Goal: Task Accomplishment & Management: Use online tool/utility

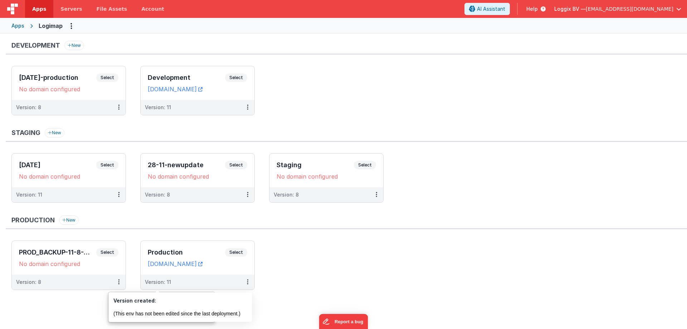
click at [40, 8] on span "Apps" at bounding box center [39, 8] width 14 height 7
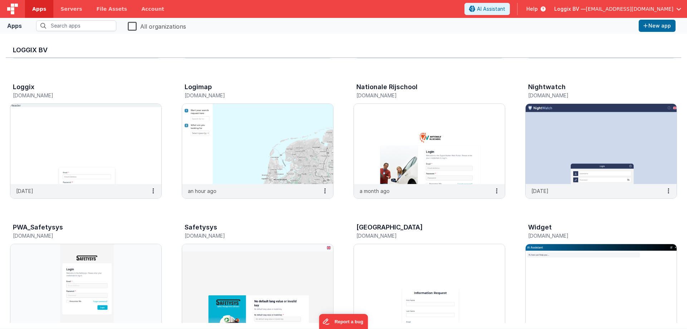
scroll to position [143, 0]
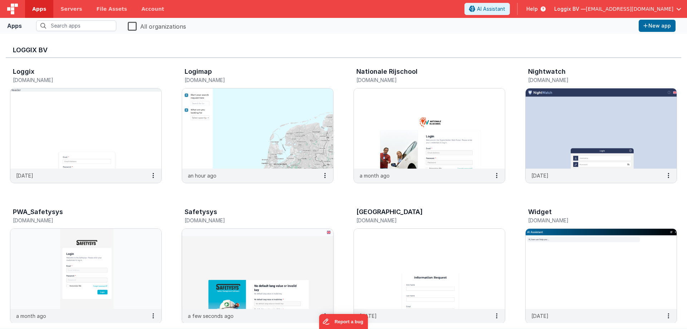
click at [272, 244] on img at bounding box center [257, 269] width 151 height 80
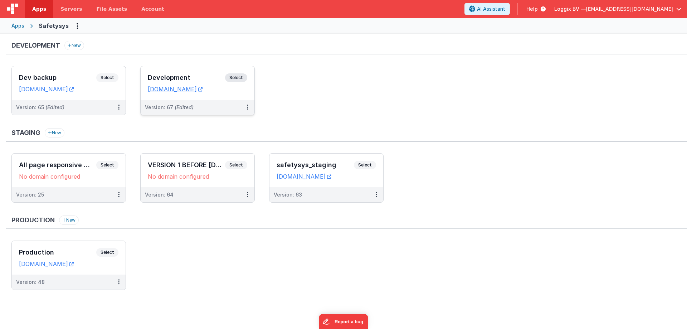
click at [239, 74] on span "Select" at bounding box center [236, 77] width 22 height 9
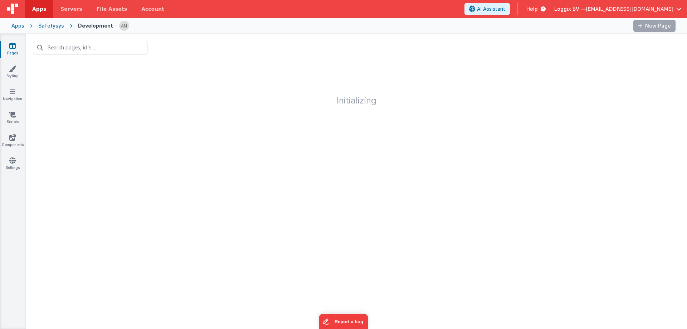
click at [13, 110] on div "Pages Styling Navigation Scripts Components Settings" at bounding box center [13, 181] width 26 height 295
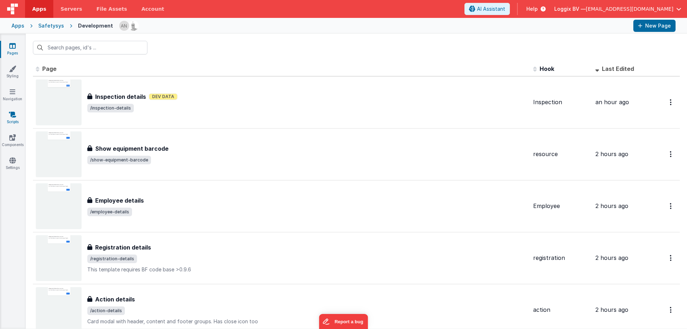
click at [12, 116] on icon at bounding box center [12, 114] width 7 height 7
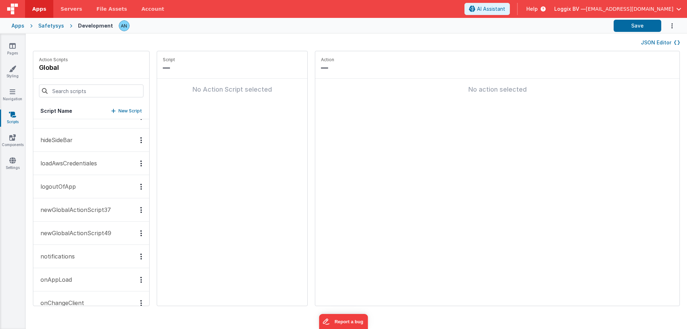
scroll to position [429, 0]
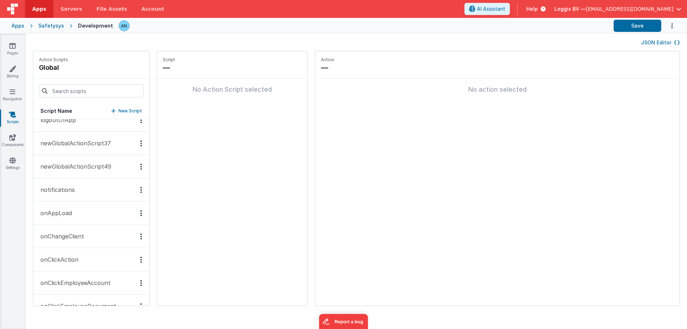
click at [85, 210] on button "onAppLoad" at bounding box center [91, 212] width 116 height 23
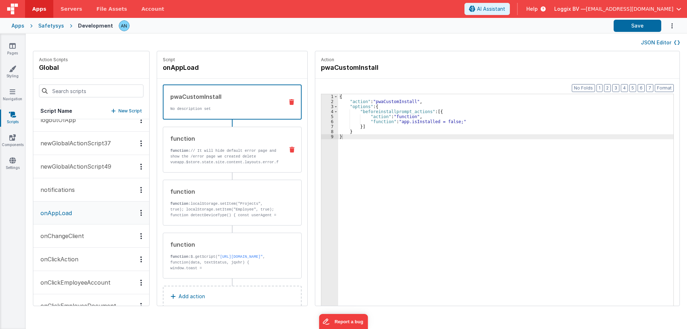
click at [229, 153] on p "function: // It will hide default error page and show the /error page we create…" at bounding box center [224, 176] width 108 height 57
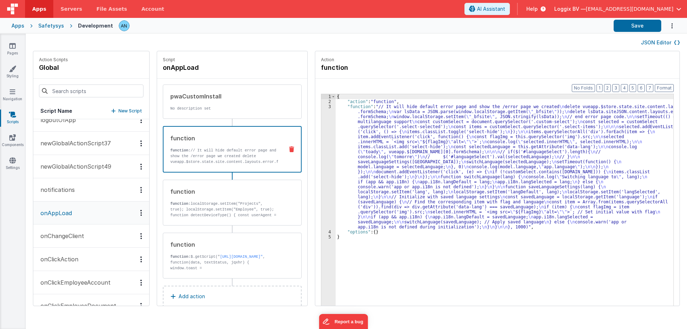
click at [349, 111] on div "{ "action" : "function" , "function" : "// It [PERSON_NAME] default error page …" at bounding box center [508, 216] width 345 height 244
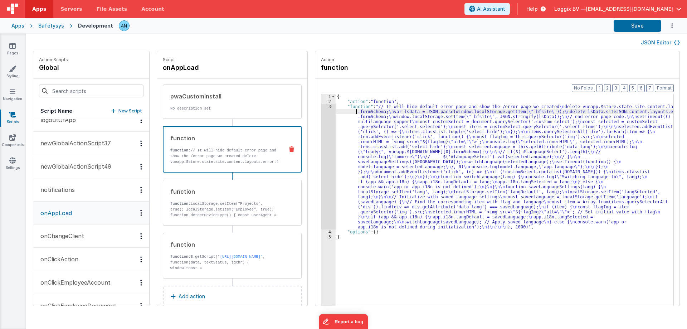
click at [323, 110] on div "3" at bounding box center [328, 166] width 14 height 125
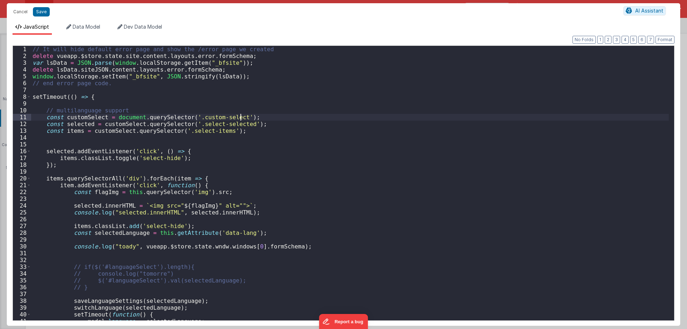
click at [322, 108] on div "// It will hide default error page and show the /error page we created delete v…" at bounding box center [350, 192] width 638 height 292
click at [278, 46] on div "// It will hide default error page and show the /error page we created delete v…" at bounding box center [350, 192] width 638 height 292
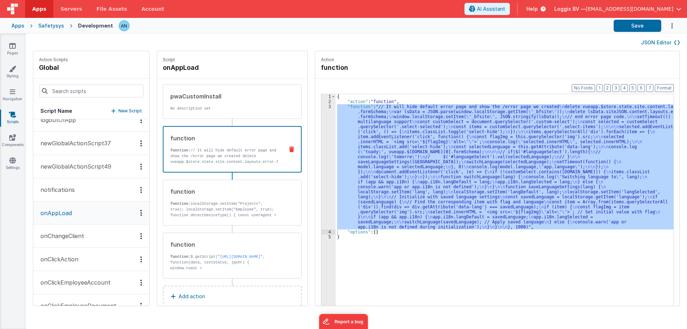
scroll to position [14, 0]
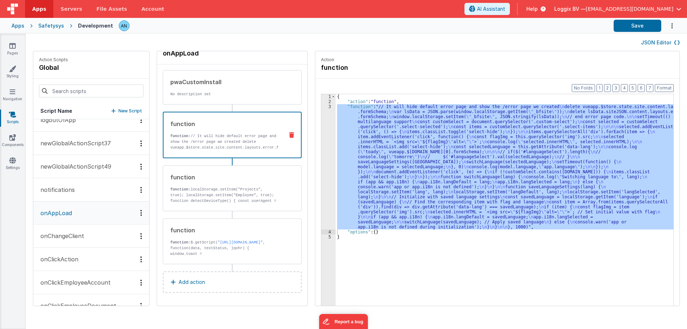
click at [200, 279] on button "Add action" at bounding box center [232, 281] width 139 height 21
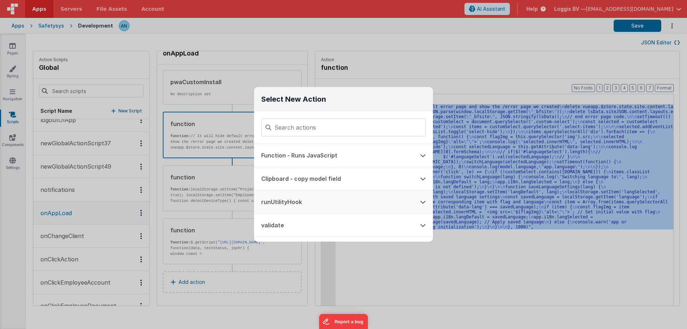
click at [305, 200] on button "runUtilityHook" at bounding box center [333, 201] width 159 height 23
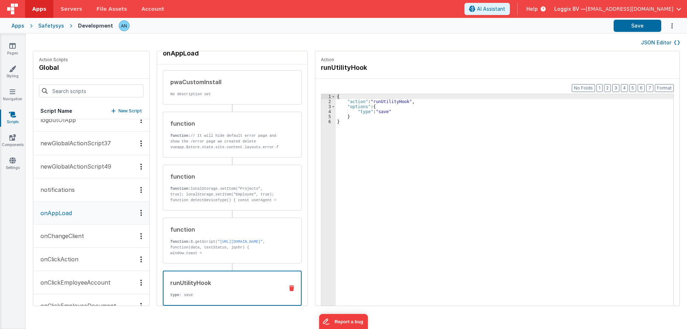
click at [374, 113] on div "{ "action" : "runUtilityHook" , "options" : { "type" : "save" } }" at bounding box center [508, 216] width 345 height 244
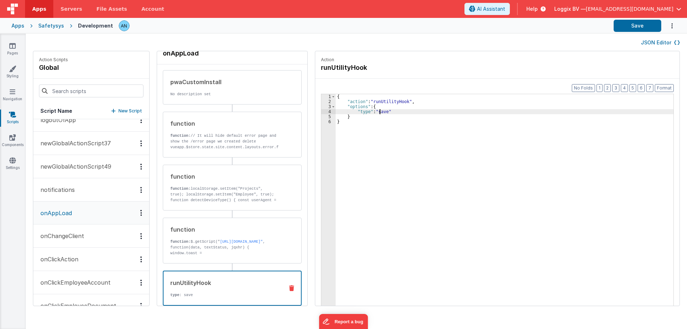
click at [374, 113] on div "{ "action" : "runUtilityHook" , "options" : { "type" : "save" } }" at bounding box center [508, 216] width 345 height 244
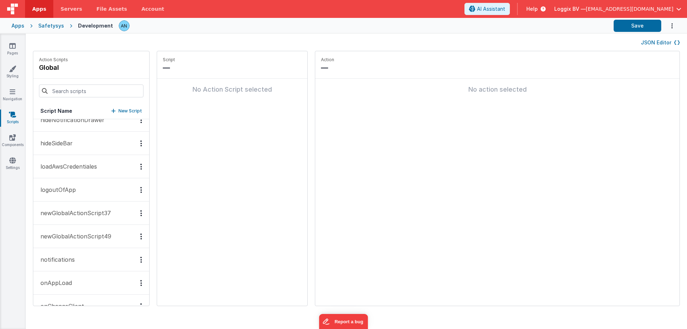
scroll to position [429, 0]
click at [68, 220] on button "onAppLoad" at bounding box center [91, 212] width 116 height 23
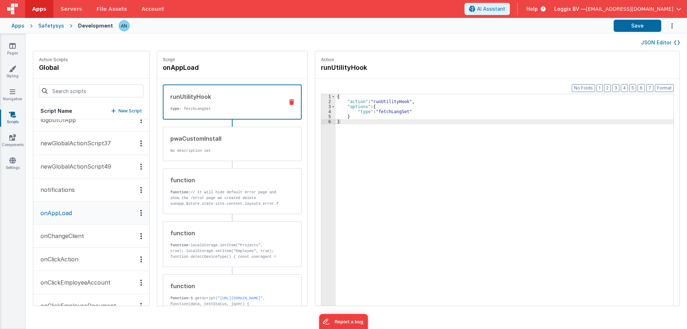
click at [223, 105] on div "runUtilityHook type : fetchLangSet" at bounding box center [221, 101] width 115 height 19
click at [387, 114] on div "{ "action" : "runUtilityHook" , "options" : { "type" : "fetchLangSet" } }" at bounding box center [508, 216] width 345 height 244
click at [9, 45] on icon at bounding box center [12, 45] width 6 height 7
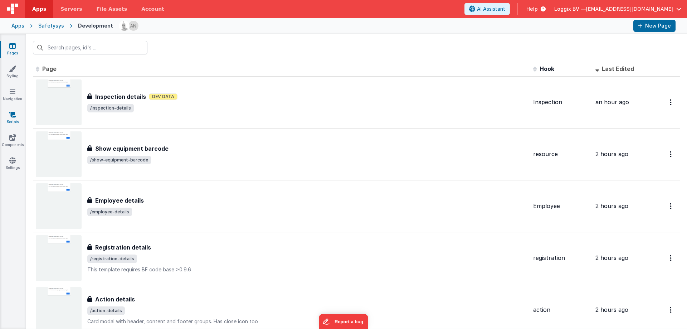
click at [12, 117] on icon at bounding box center [12, 114] width 7 height 7
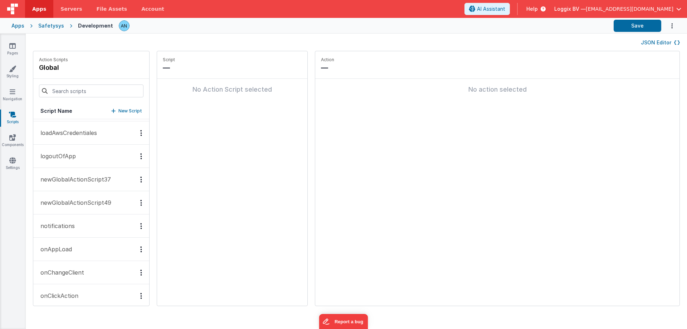
scroll to position [394, 0]
click at [87, 248] on button "onAppLoad" at bounding box center [91, 248] width 116 height 23
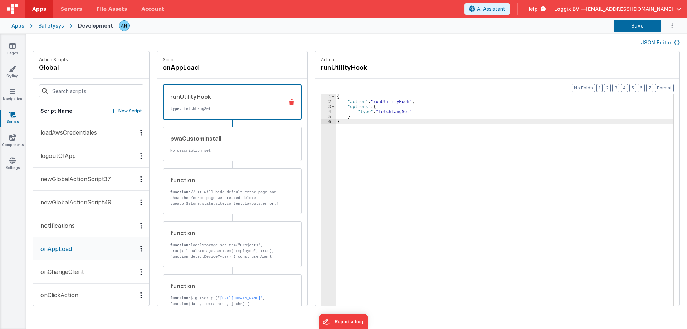
click at [229, 111] on p "type : fetchLangSet" at bounding box center [224, 109] width 108 height 6
click at [382, 107] on div "{ "action" : "runUtilityHook" , "options" : { "type" : "fetchLangSet" } }" at bounding box center [508, 216] width 345 height 244
click at [383, 116] on div "{ "action" : "runUtilityHook" , "options" : { "hookSetName" : "Utility" , "type…" at bounding box center [508, 216] width 345 height 244
click at [384, 104] on div "{ "action" : "runUtilityHook" , "options" : { "hookSetName" : "Utility" , "type…" at bounding box center [508, 216] width 345 height 244
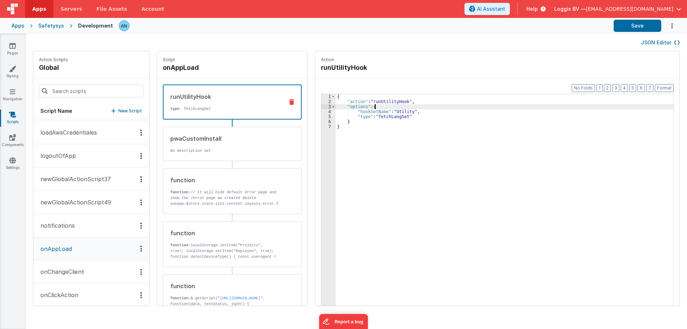
click at [383, 107] on div "{ "action" : "runUtilityHook" , "options" : { "hookSetName" : "Utility" , "type…" at bounding box center [508, 216] width 345 height 244
click at [408, 103] on div "{ "action" : "runUtilityHook" , "options" : { "hookSetName" : "Utility" , "type…" at bounding box center [508, 216] width 345 height 244
click at [381, 111] on div "{ "action" : "runUtilityHook" , "options" : { "hookSetName" : "Utility" , "type…" at bounding box center [508, 216] width 345 height 244
click at [384, 107] on div "{ "action" : "runUtilityHook" , "options" : { "hookSetName" : "Utility" , "type…" at bounding box center [508, 216] width 345 height 244
click at [644, 28] on button "Save" at bounding box center [638, 26] width 48 height 12
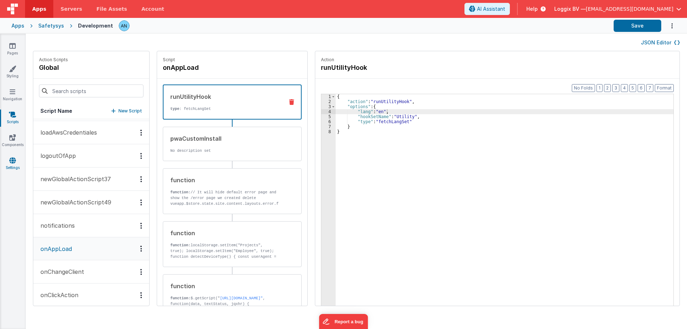
click at [15, 159] on icon at bounding box center [12, 160] width 6 height 7
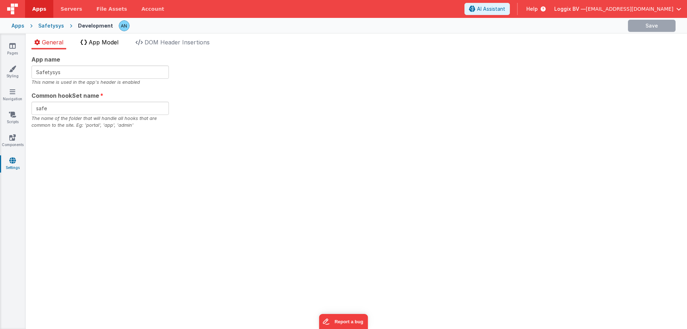
click at [99, 38] on li "App Model" at bounding box center [100, 43] width 44 height 11
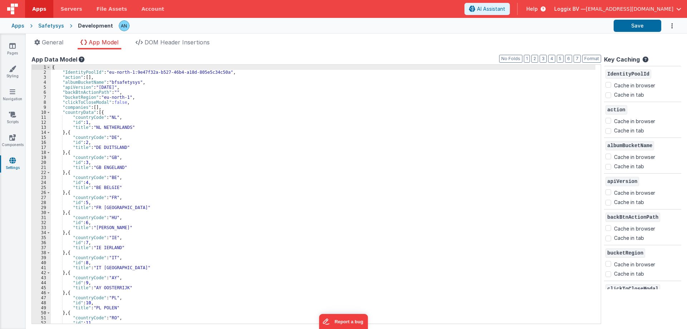
drag, startPoint x: 101, startPoint y: 116, endPoint x: 73, endPoint y: 118, distance: 28.0
click at [101, 116] on div "{ "IdentityPoolId" : "eu-north-1:9e47f32a-b527-46b4-a18d-805e5c34c50a" , "actio…" at bounding box center [323, 199] width 545 height 269
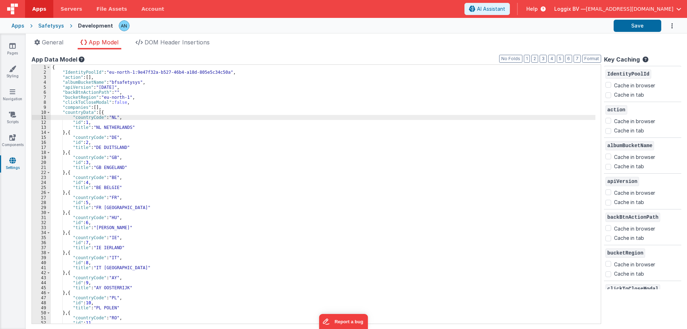
drag, startPoint x: 73, startPoint y: 118, endPoint x: 77, endPoint y: 122, distance: 5.4
click at [74, 117] on div "{ "IdentityPoolId" : "eu-north-1:9e47f32a-b527-46b4-a18d-805e5c34c50a" , "actio…" at bounding box center [323, 199] width 545 height 269
click at [102, 116] on div "{ "IdentityPoolId" : "eu-north-1:9e47f32a-b527-46b4-a18d-805e5c34c50a" , "actio…" at bounding box center [323, 199] width 545 height 269
click at [121, 117] on div "{ "IdentityPoolId" : "eu-north-1:9e47f32a-b527-46b4-a18d-805e5c34c50a" , "actio…" at bounding box center [323, 199] width 545 height 269
click at [104, 118] on div "{ "IdentityPoolId" : "eu-north-1:9e47f32a-b527-46b4-a18d-805e5c34c50a" , "actio…" at bounding box center [323, 199] width 545 height 269
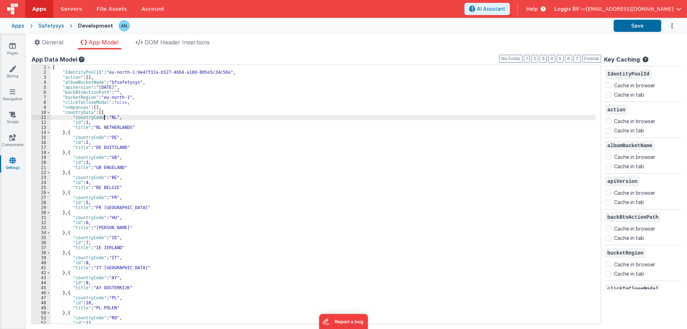
click at [105, 118] on div "{ "IdentityPoolId" : "eu-north-1:9e47f32a-b527-46b4-a18d-805e5c34c50a" , "actio…" at bounding box center [323, 199] width 545 height 269
click at [109, 114] on div "{ "IdentityPoolId" : "eu-north-1:9e47f32a-b527-46b4-a18d-805e5c34c50a" , "actio…" at bounding box center [323, 199] width 545 height 269
click at [109, 118] on div "{ "IdentityPoolId" : "eu-north-1:9e47f32a-b527-46b4-a18d-805e5c34c50a" , "actio…" at bounding box center [323, 199] width 545 height 269
click at [117, 116] on div "{ "IdentityPoolId" : "eu-north-1:9e47f32a-b527-46b4-a18d-805e5c34c50a" , "actio…" at bounding box center [323, 199] width 545 height 269
click at [138, 123] on div "{ "IdentityPoolId" : "eu-north-1:9e47f32a-b527-46b4-a18d-805e5c34c50a" , "actio…" at bounding box center [323, 199] width 545 height 269
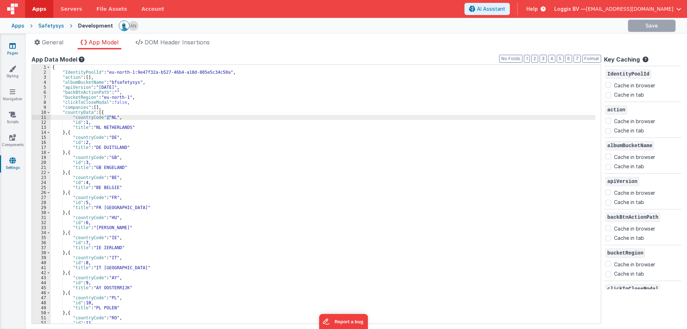
click at [15, 46] on icon at bounding box center [12, 45] width 6 height 7
